Goal: Check status: Check status

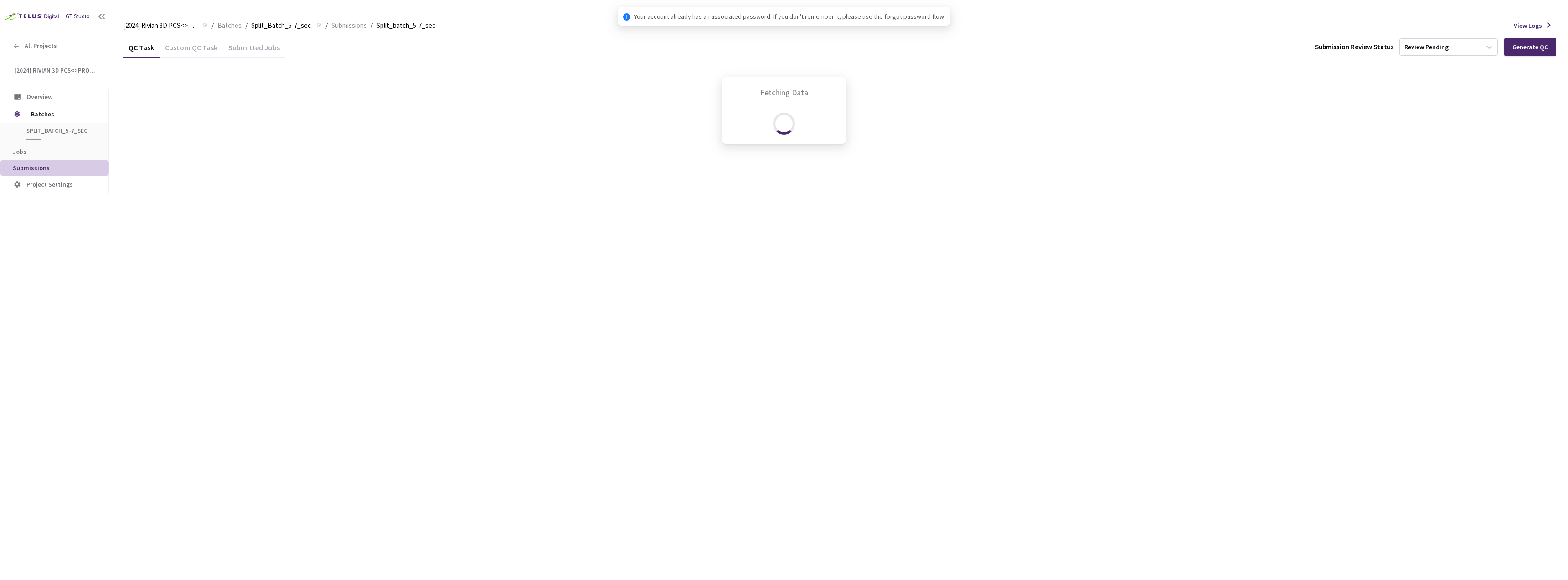
click at [190, 50] on div "Fetching Data" at bounding box center [784, 290] width 1568 height 580
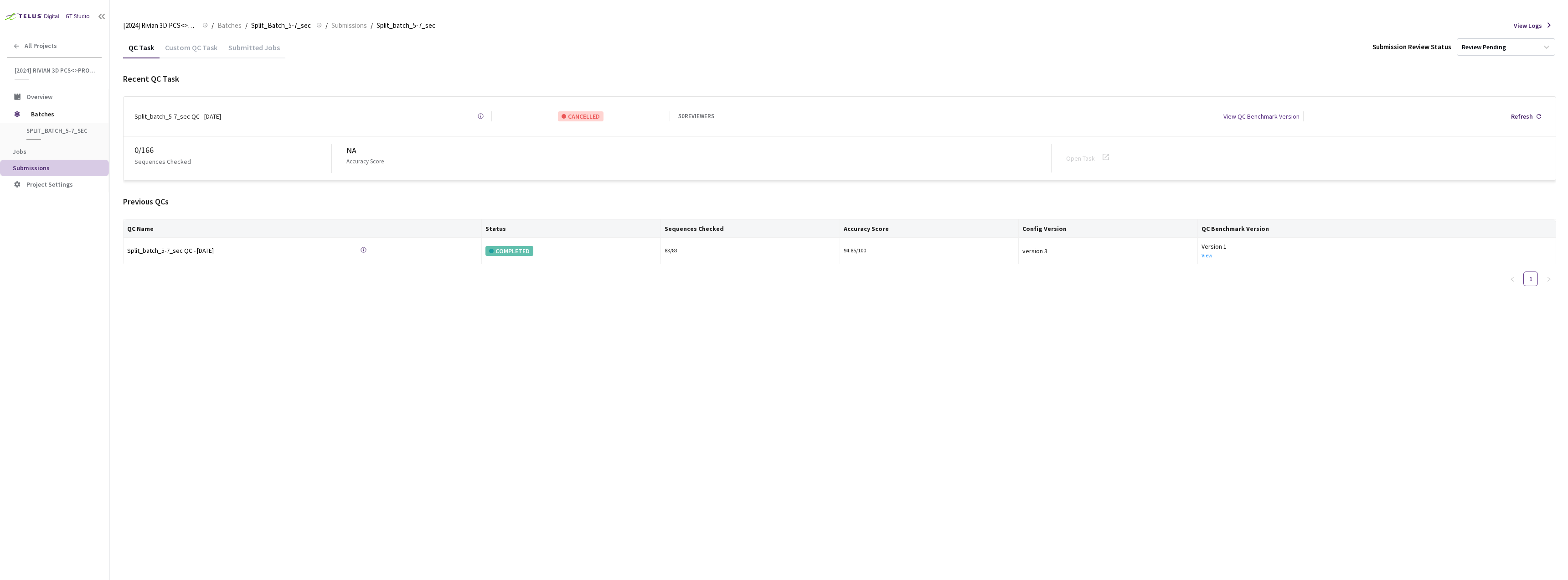
click at [190, 50] on div "Custom QC Task" at bounding box center [191, 51] width 63 height 16
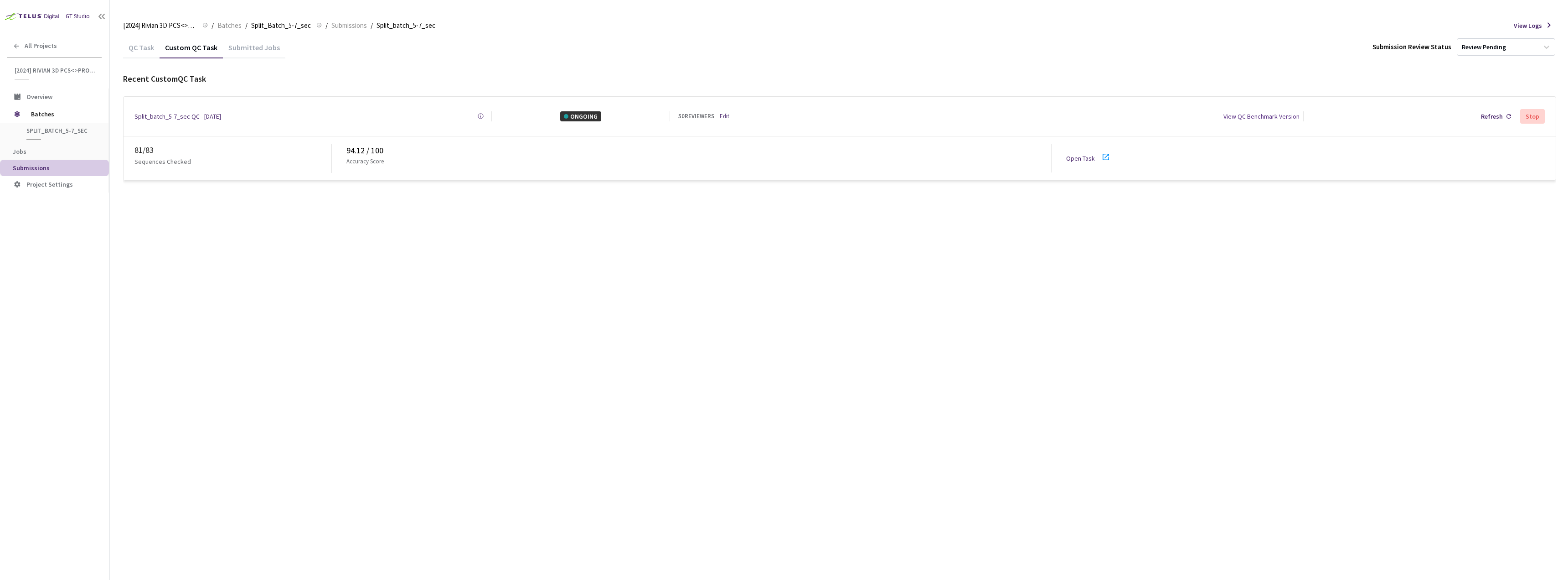
click at [179, 156] on p "Sequences Checked" at bounding box center [162, 161] width 56 height 10
click at [275, 224] on div "QC Task Custom QC Task Submitted Jobs Submission Review Status Review Pending R…" at bounding box center [839, 308] width 1433 height 543
click at [68, 118] on span "Batches" at bounding box center [61, 114] width 62 height 18
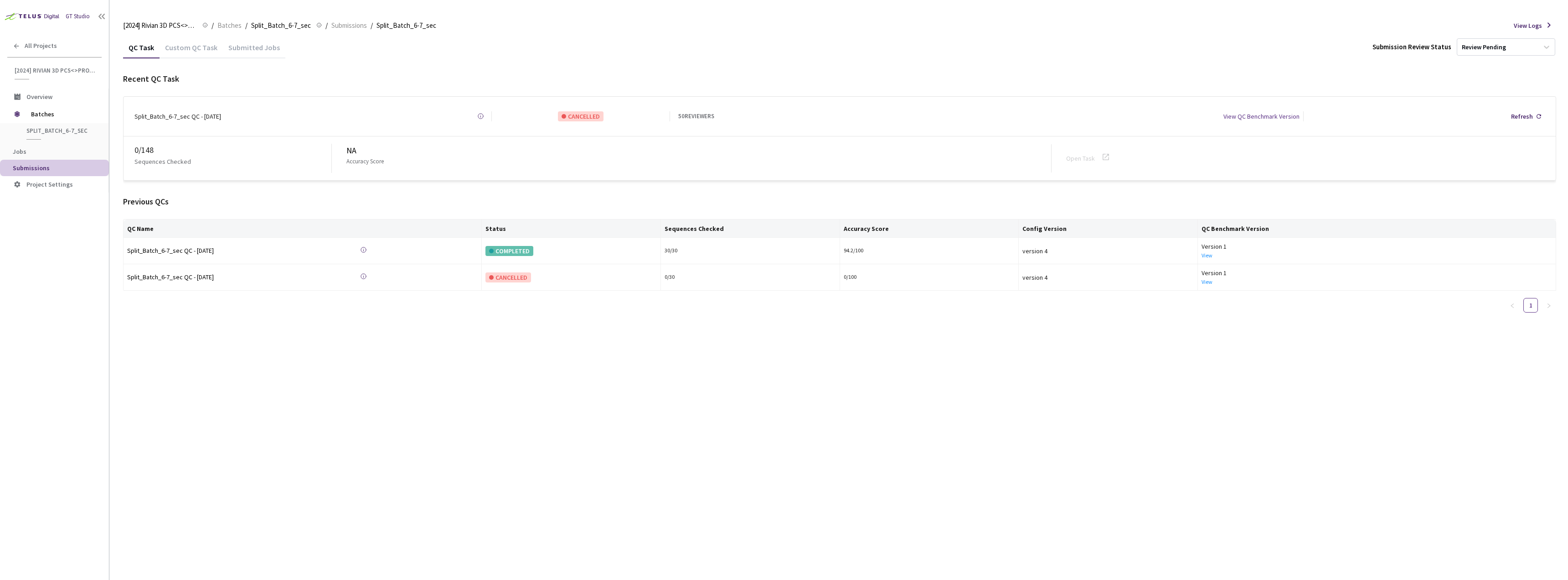
click at [183, 48] on div "Custom QC Task" at bounding box center [191, 51] width 63 height 16
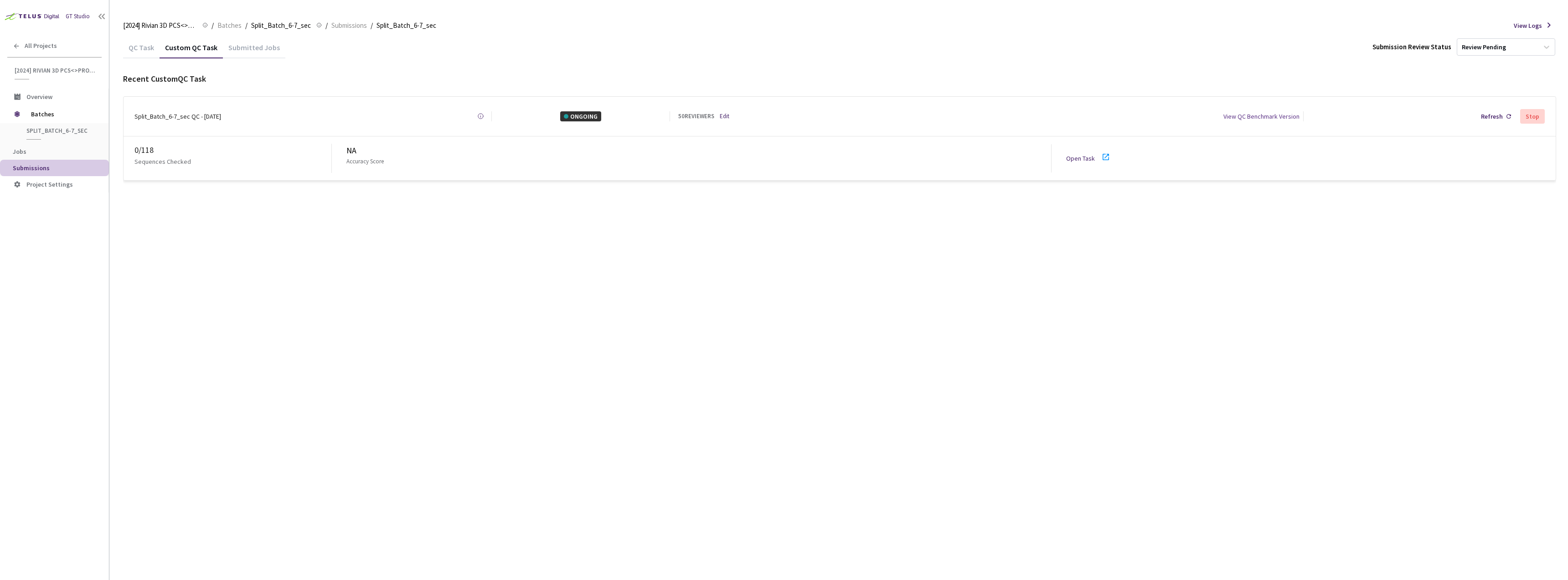
click at [1105, 154] on icon at bounding box center [1105, 156] width 6 height 6
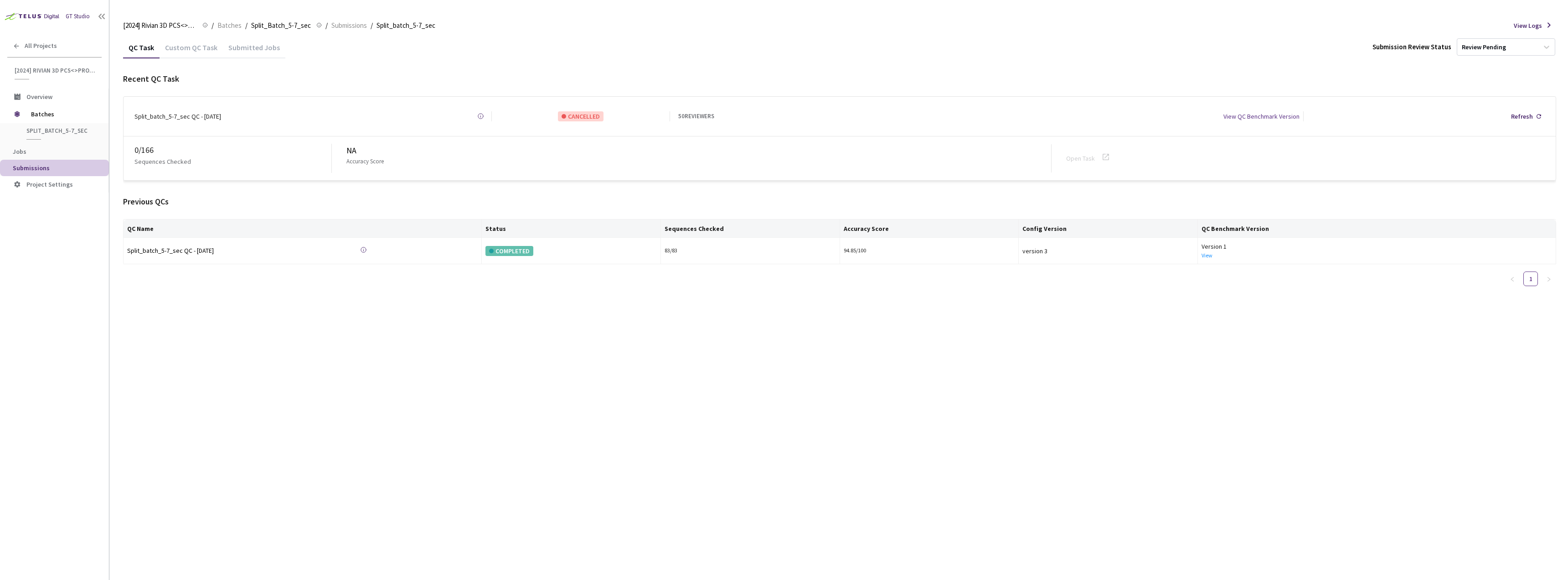
click at [196, 48] on div "Custom QC Task" at bounding box center [191, 51] width 63 height 16
